Goal: Transaction & Acquisition: Purchase product/service

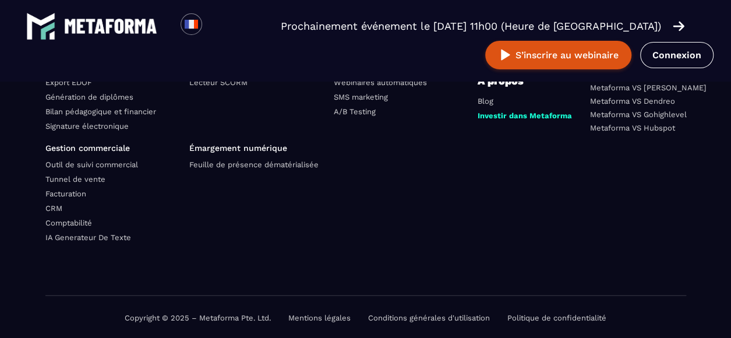
scroll to position [3557, 0]
